Goal: Check status

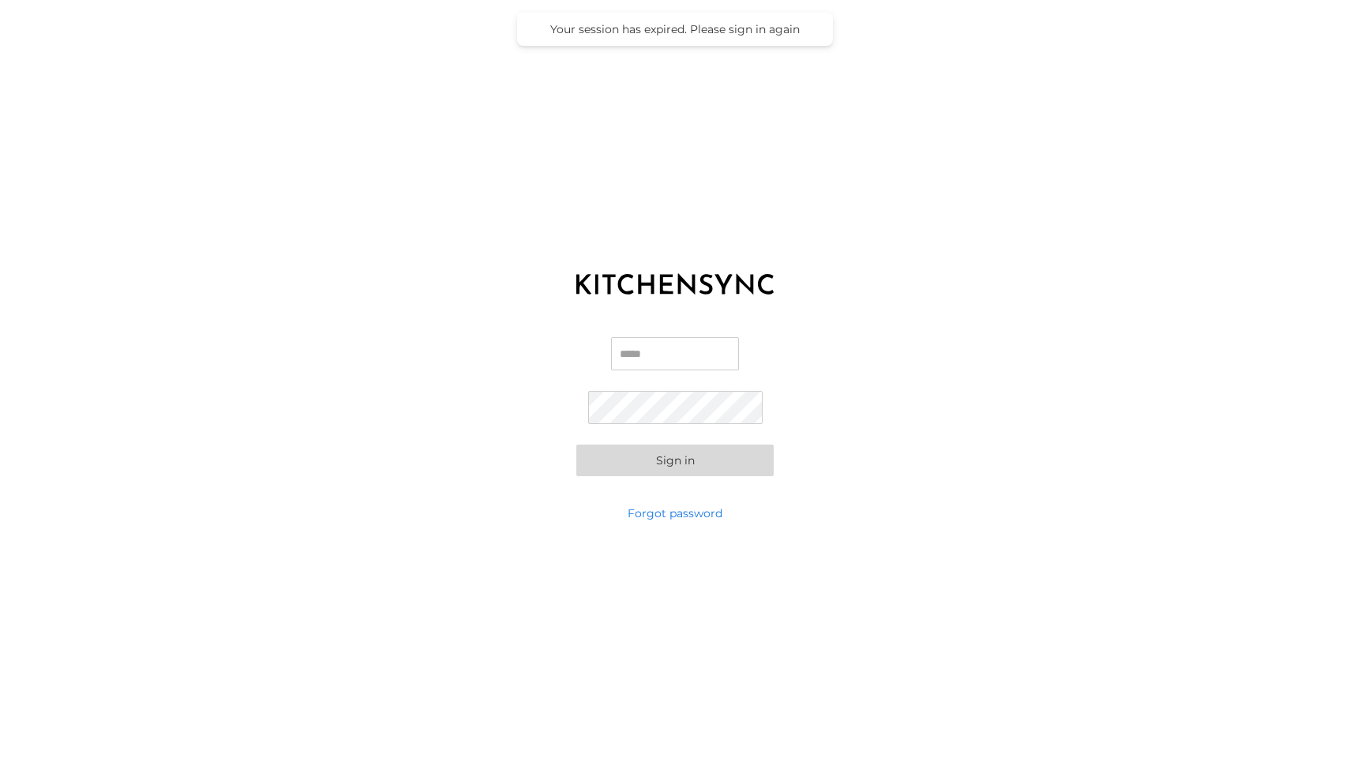
type input "**********"
click at [694, 457] on button "Sign in" at bounding box center [674, 461] width 197 height 32
